Goal: Navigation & Orientation: Find specific page/section

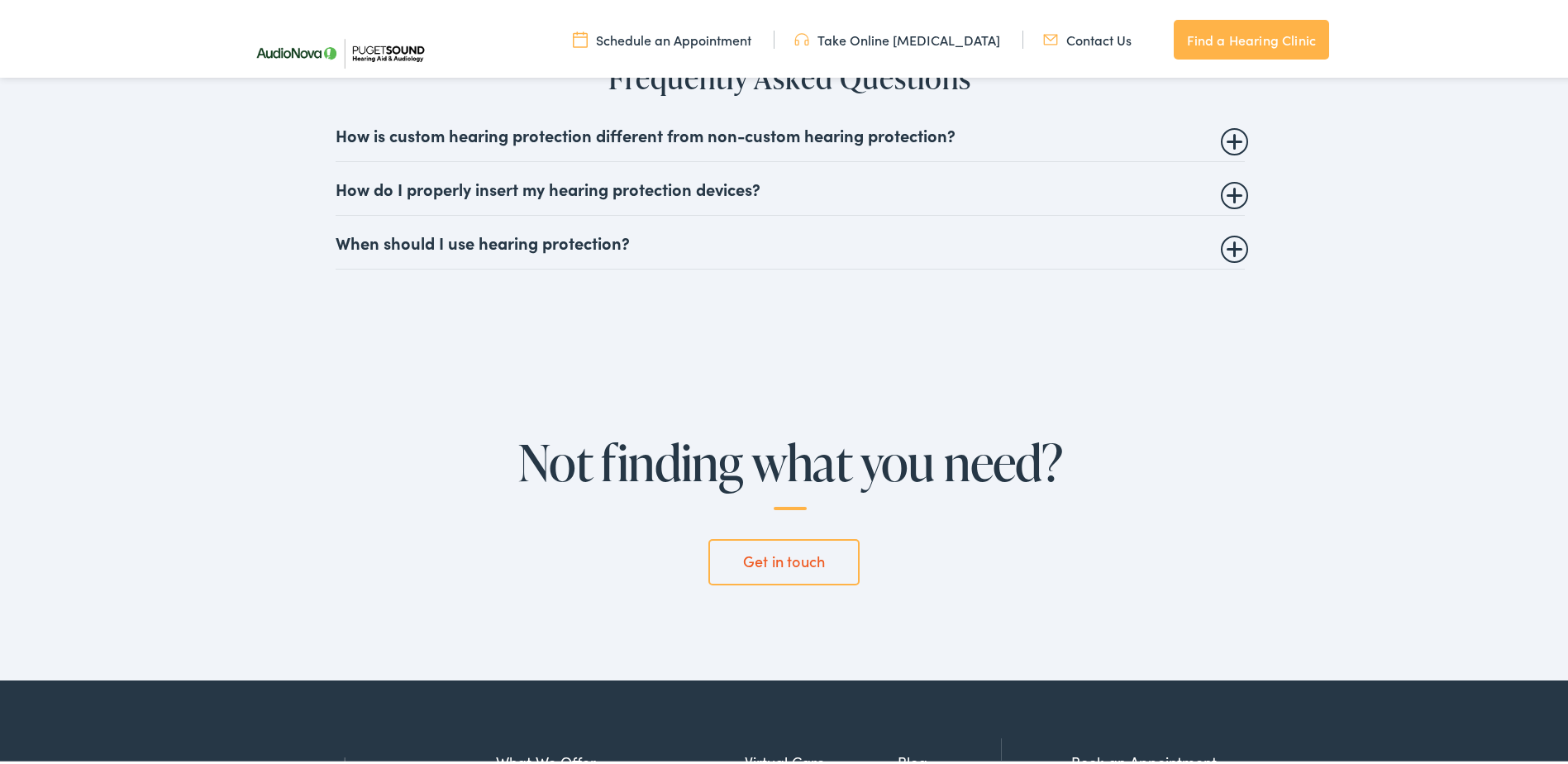
scroll to position [4217, 0]
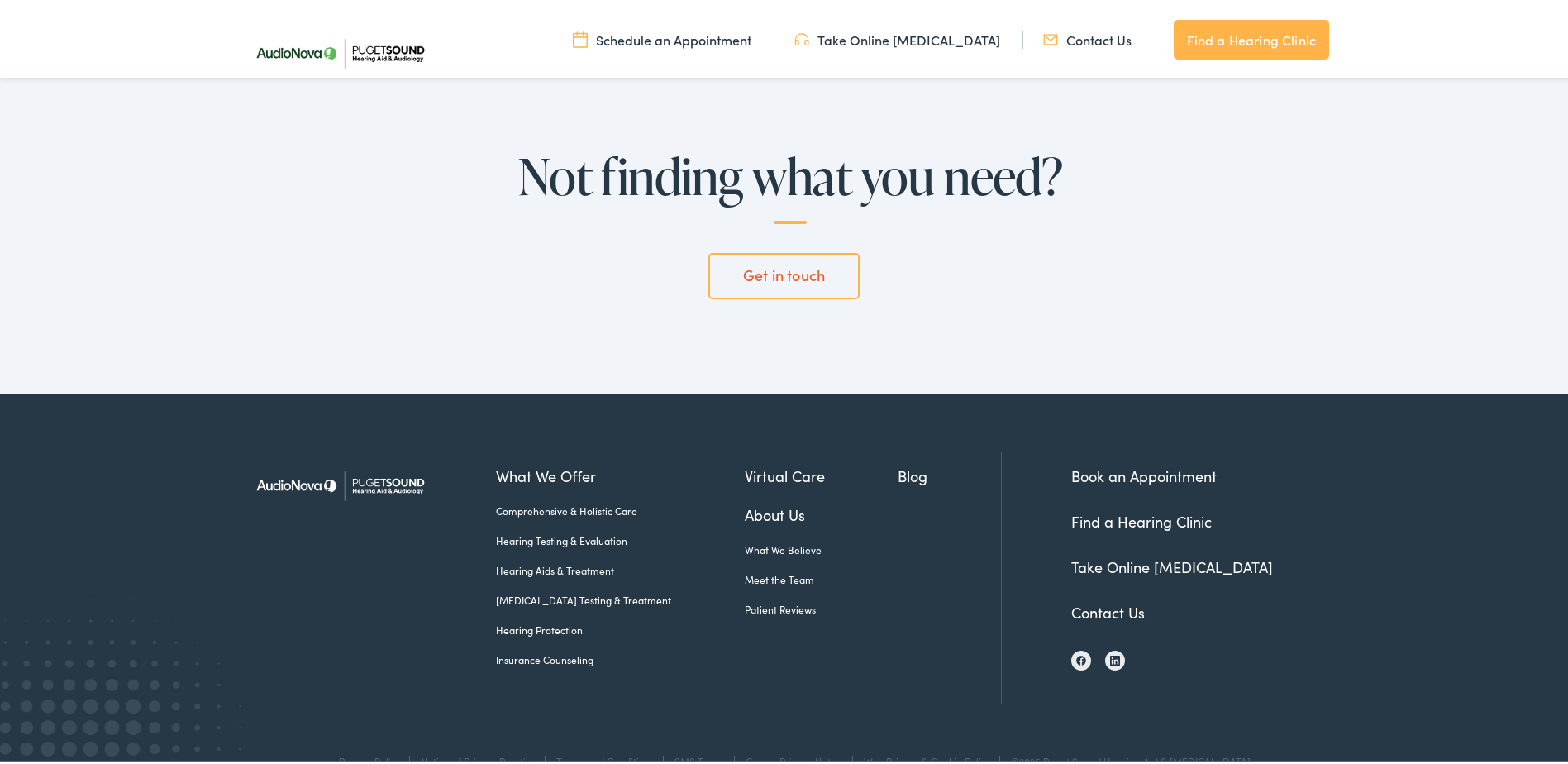
click at [1102, 522] on link "Find a Hearing Clinic" at bounding box center [1142, 517] width 141 height 21
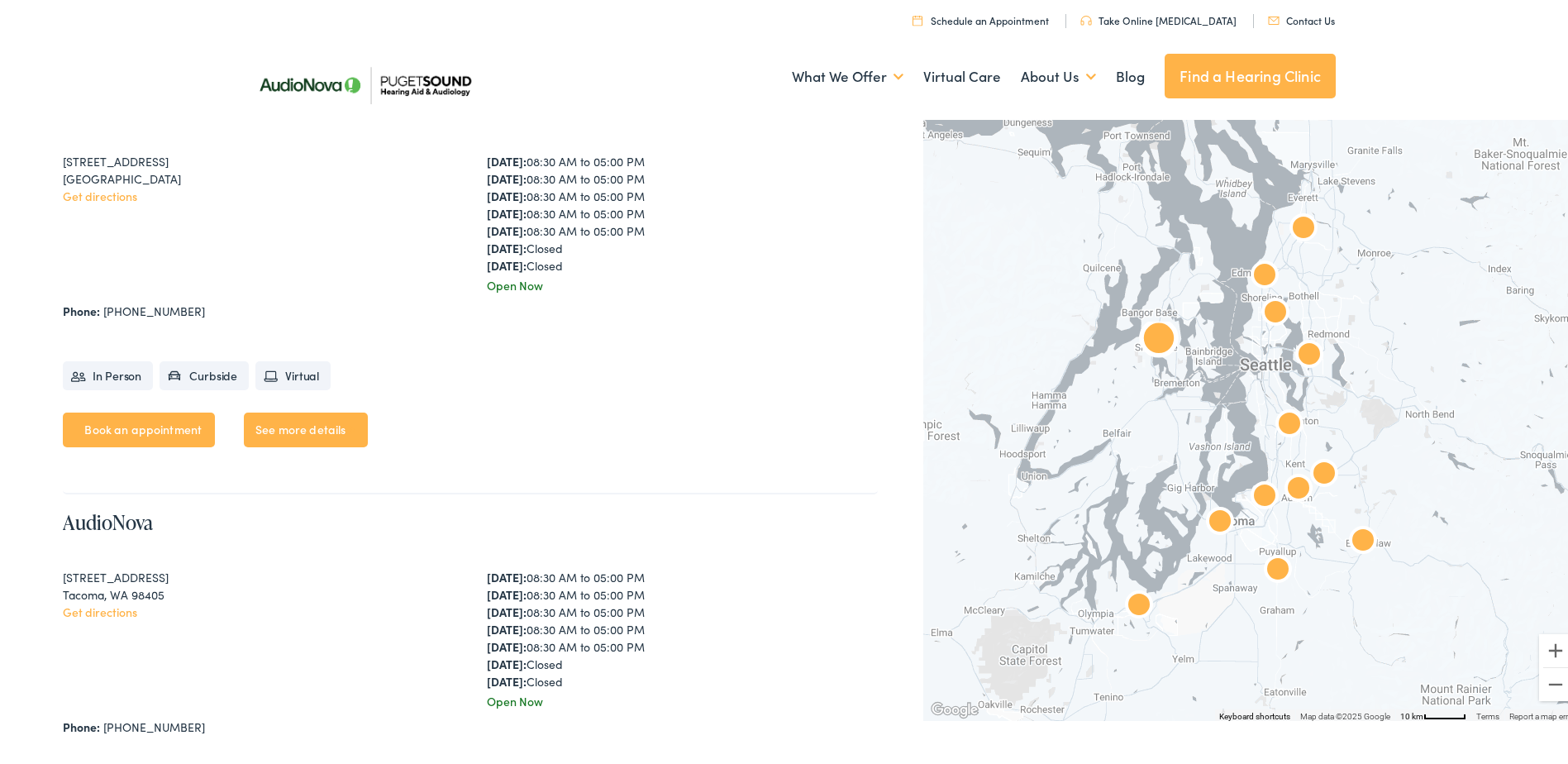
scroll to position [4878, 0]
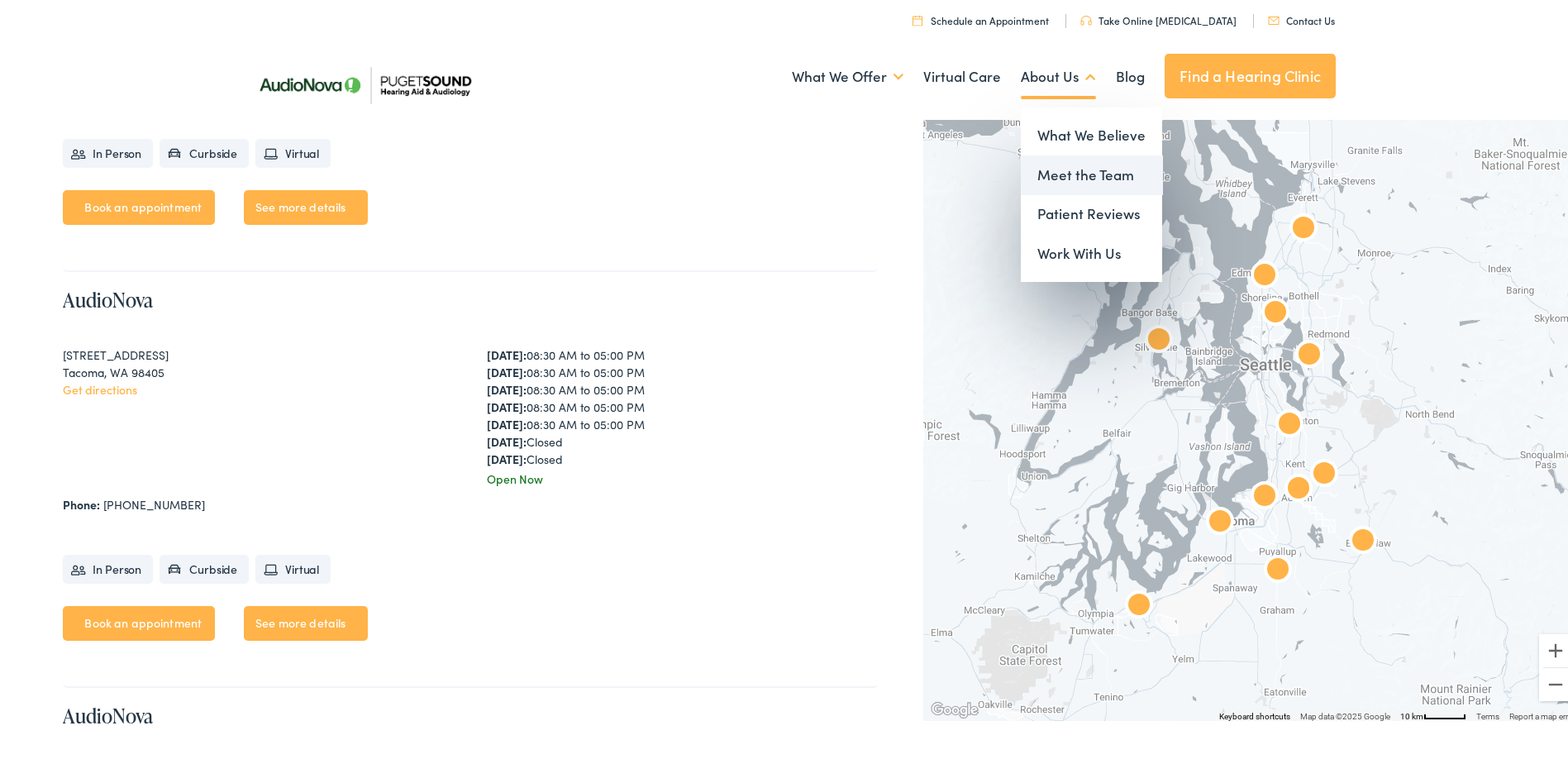
click at [1044, 165] on link "Meet the Team" at bounding box center [1092, 172] width 142 height 40
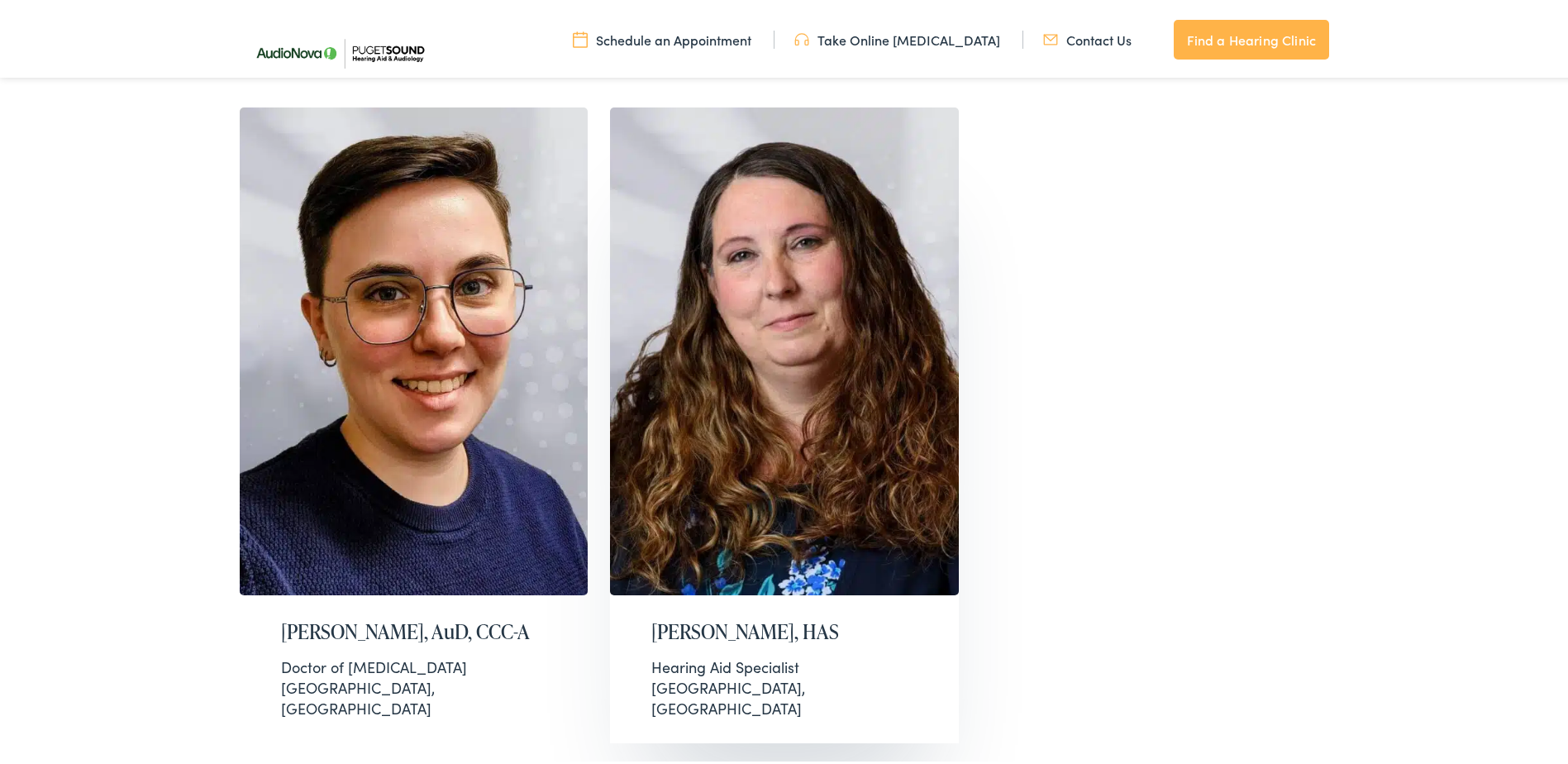
scroll to position [3307, 0]
